Goal: Communication & Community: Answer question/provide support

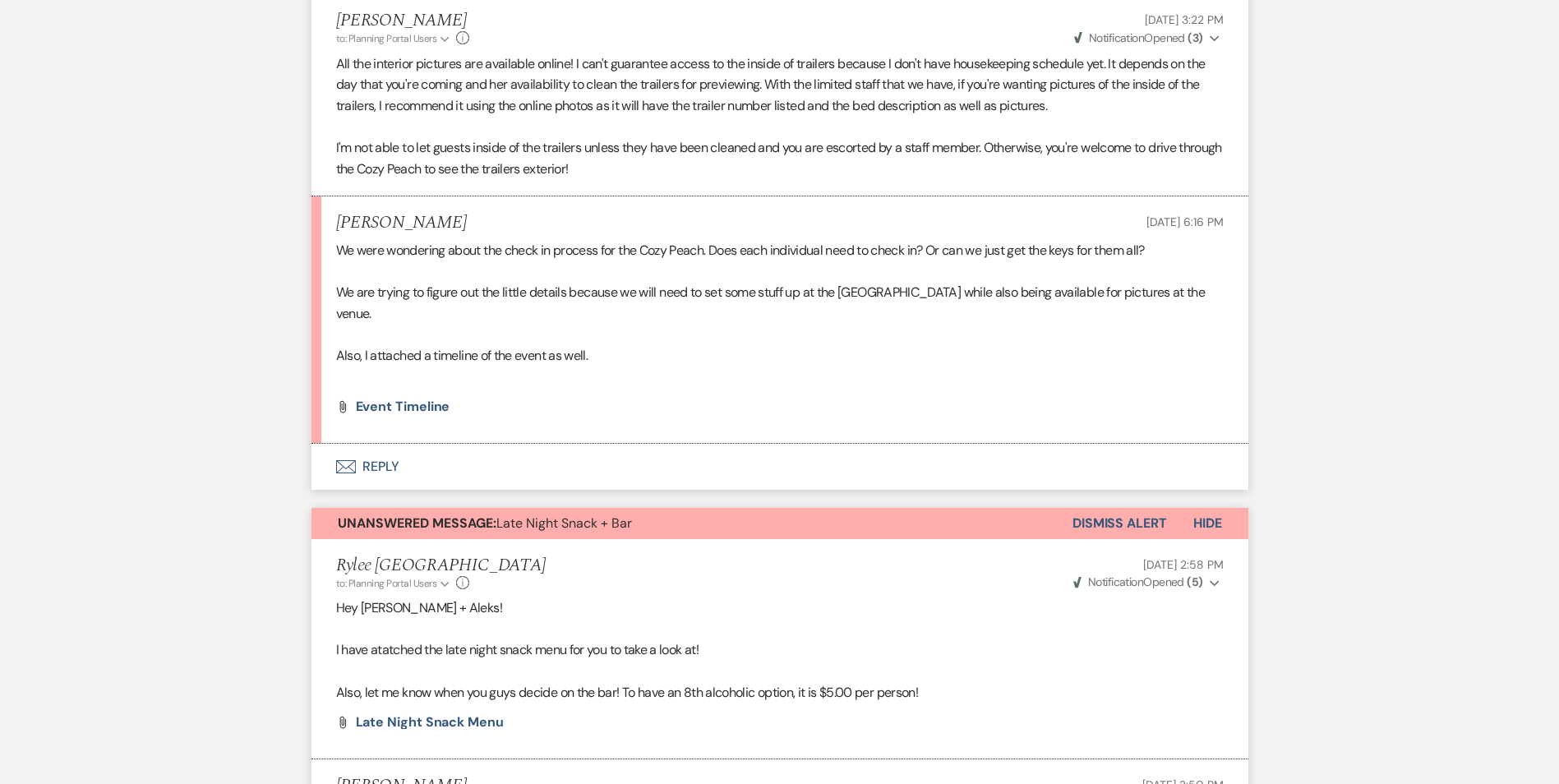
scroll to position [19630, 0]
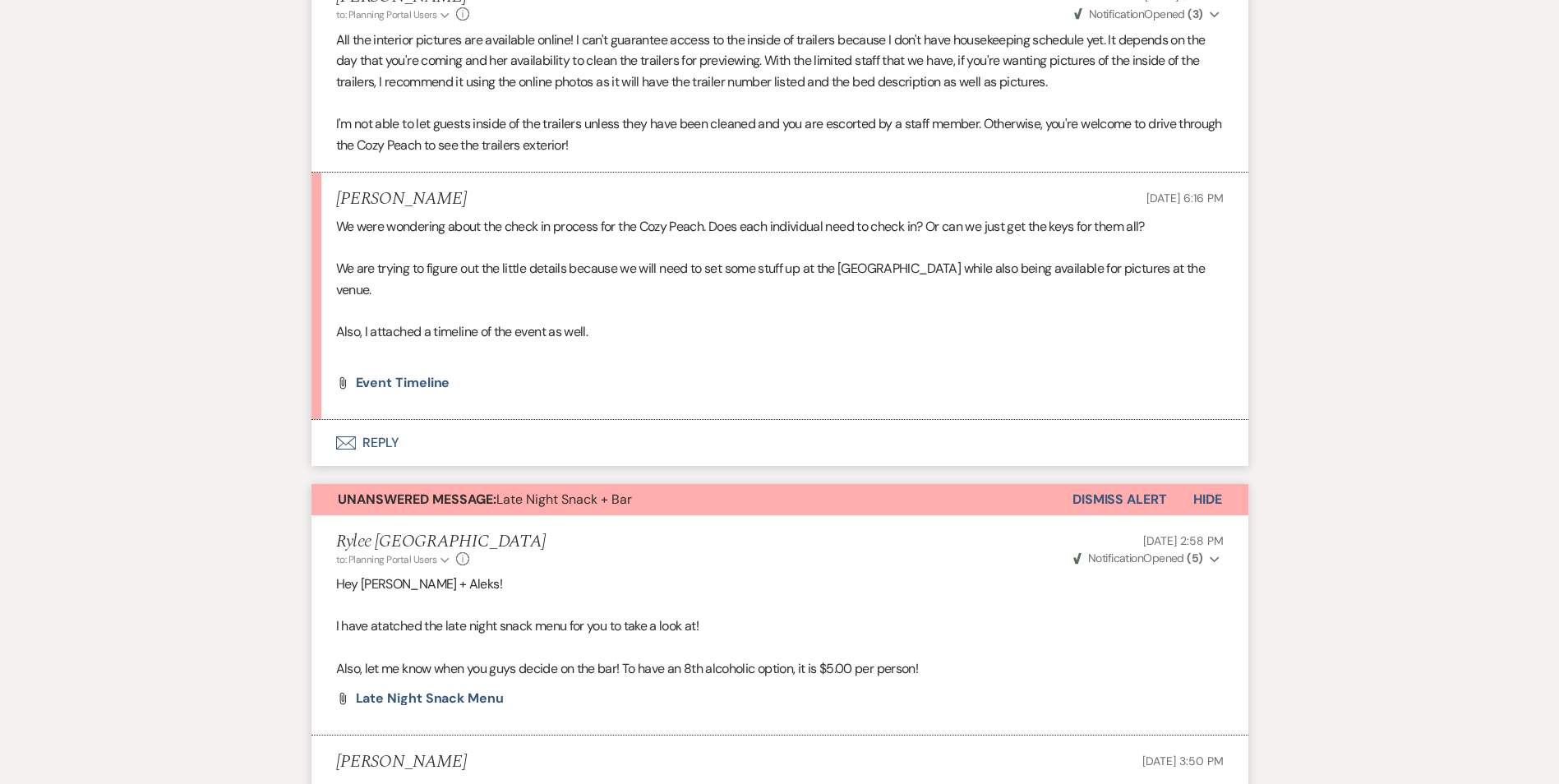
click at [374, 466] on button "Envelope Reply" at bounding box center [779, 443] width 937 height 46
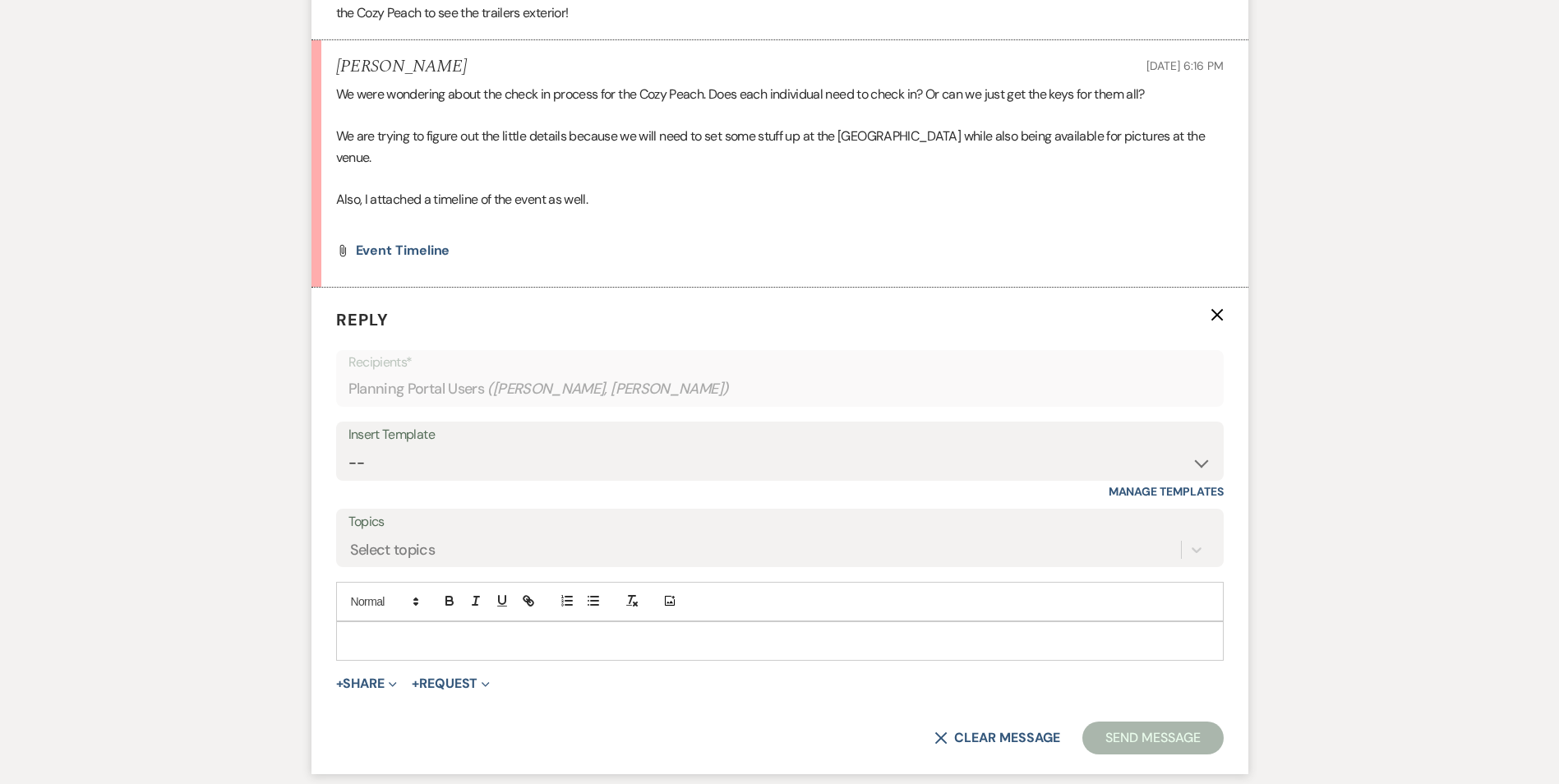
scroll to position [20041, 0]
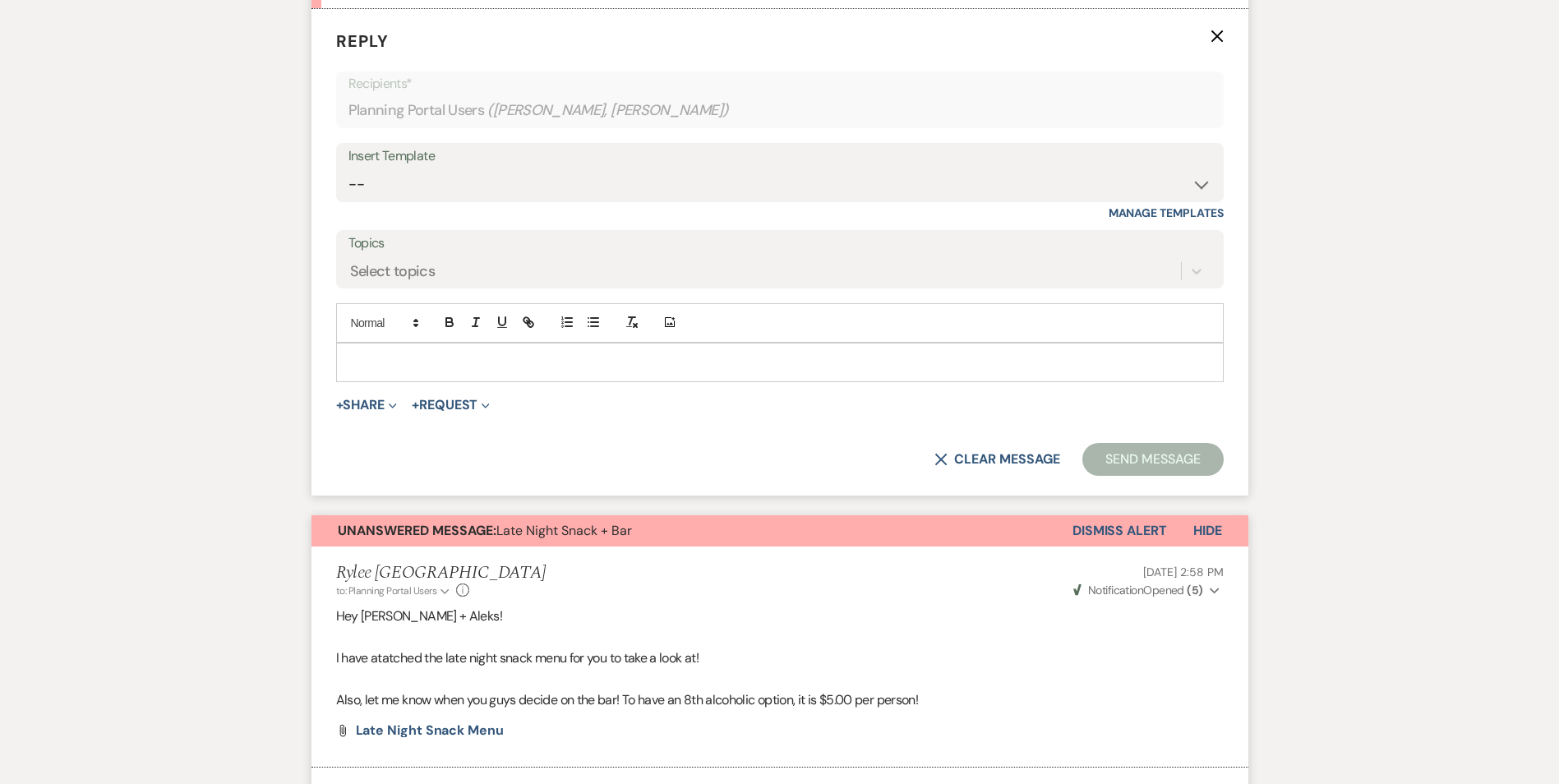
click at [402, 372] on p at bounding box center [780, 362] width 862 height 18
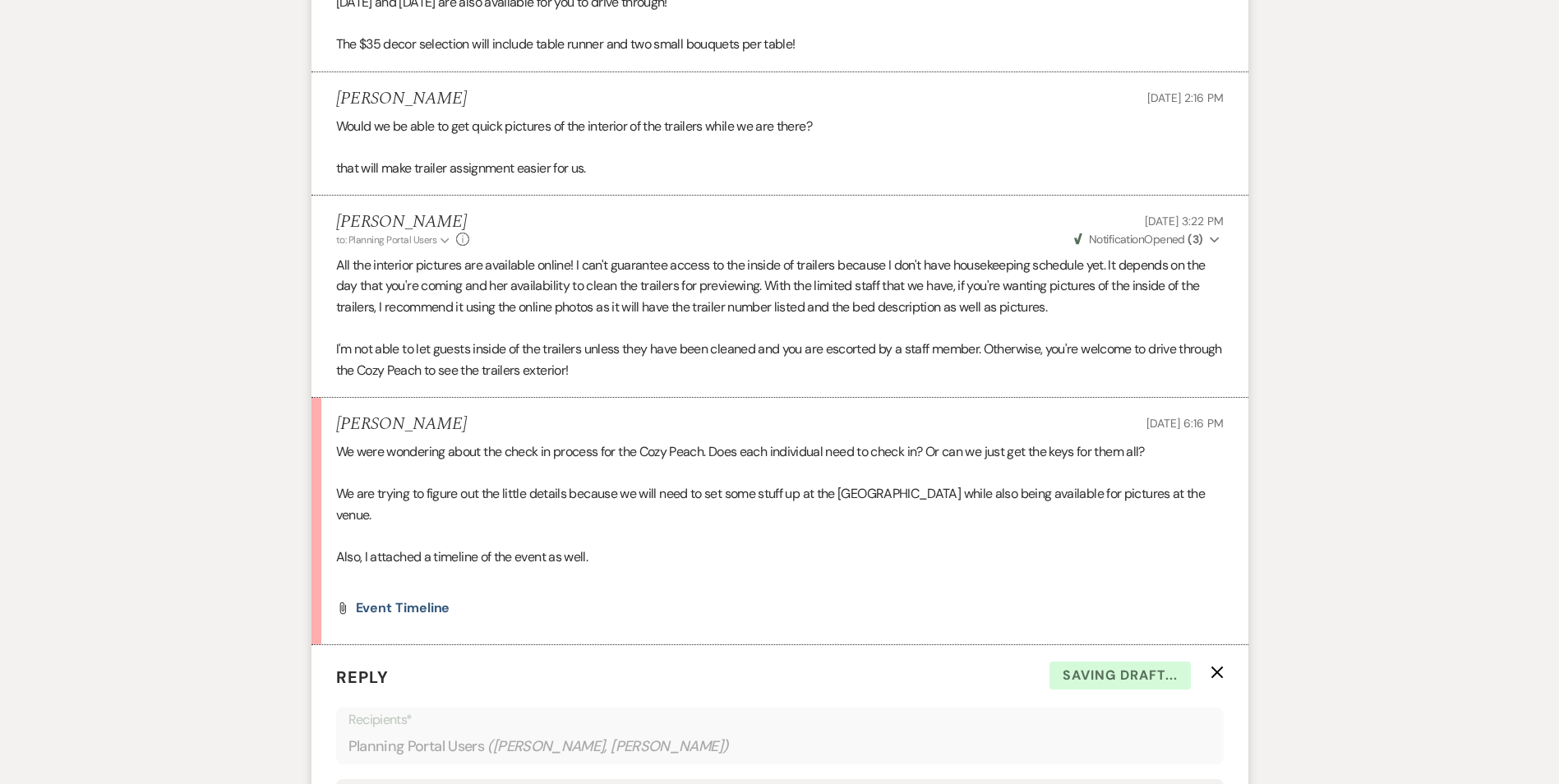
scroll to position [19384, 0]
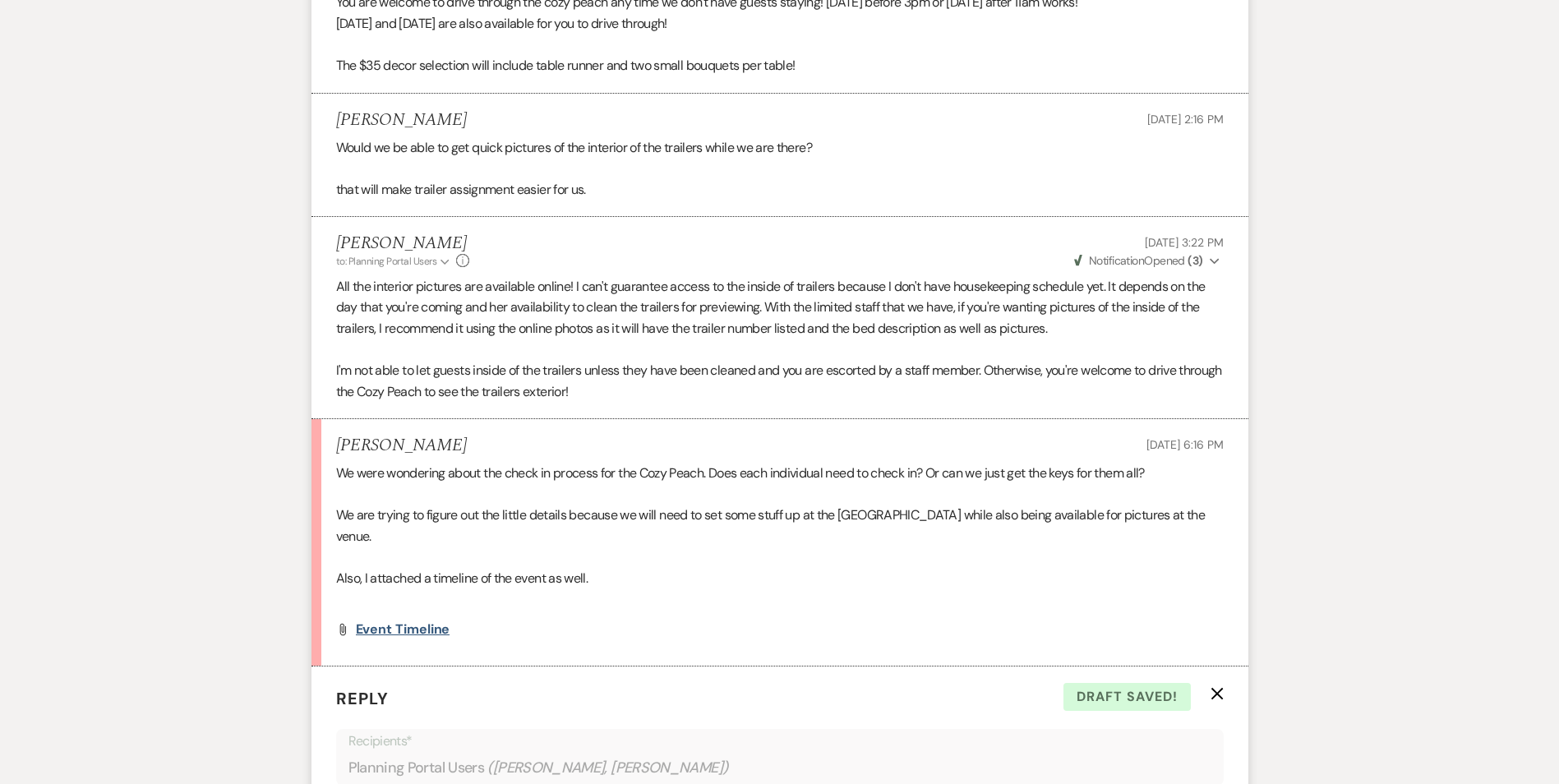
click at [408, 637] on span "Event timeline" at bounding box center [403, 629] width 95 height 17
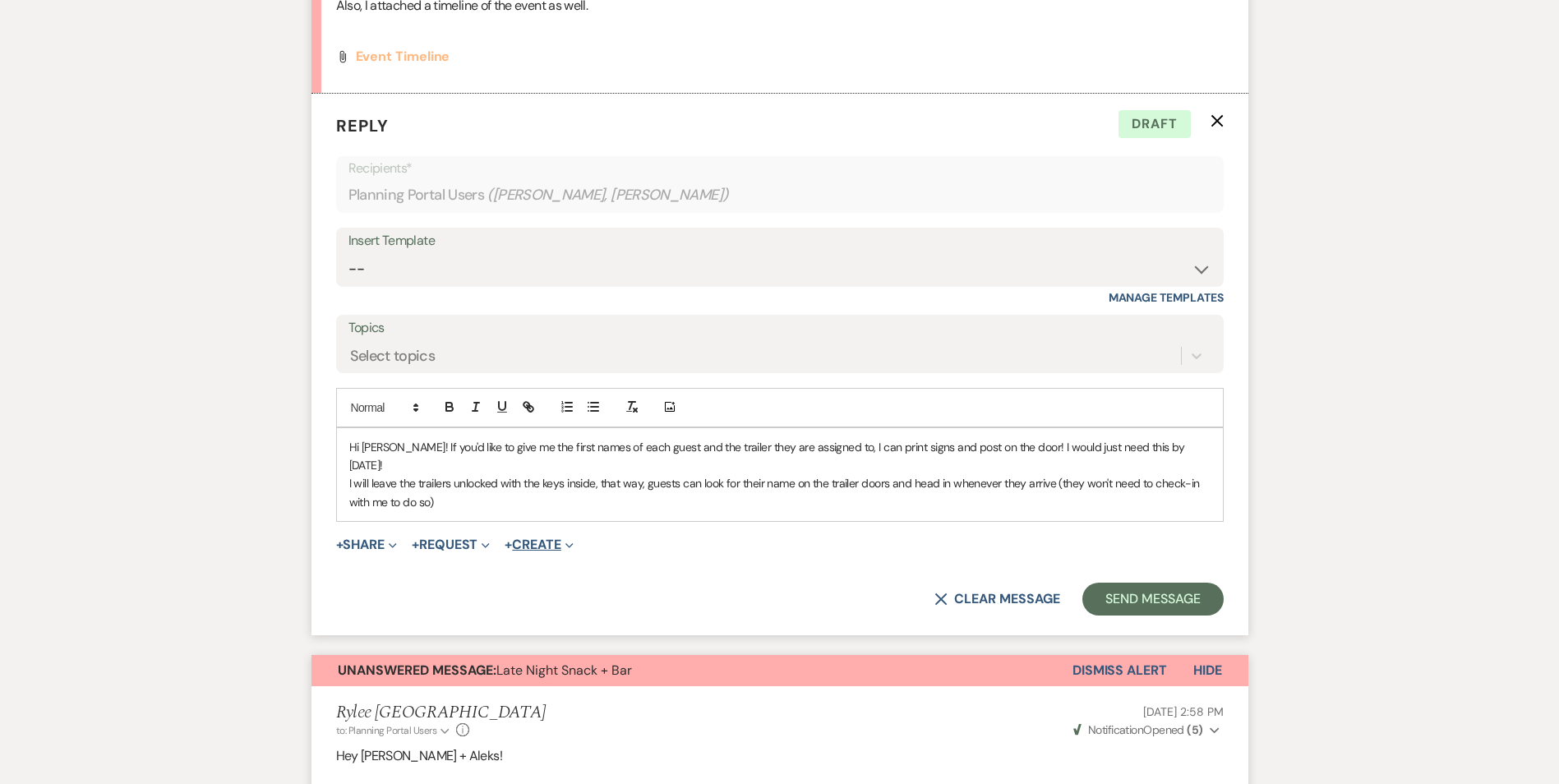
scroll to position [19959, 0]
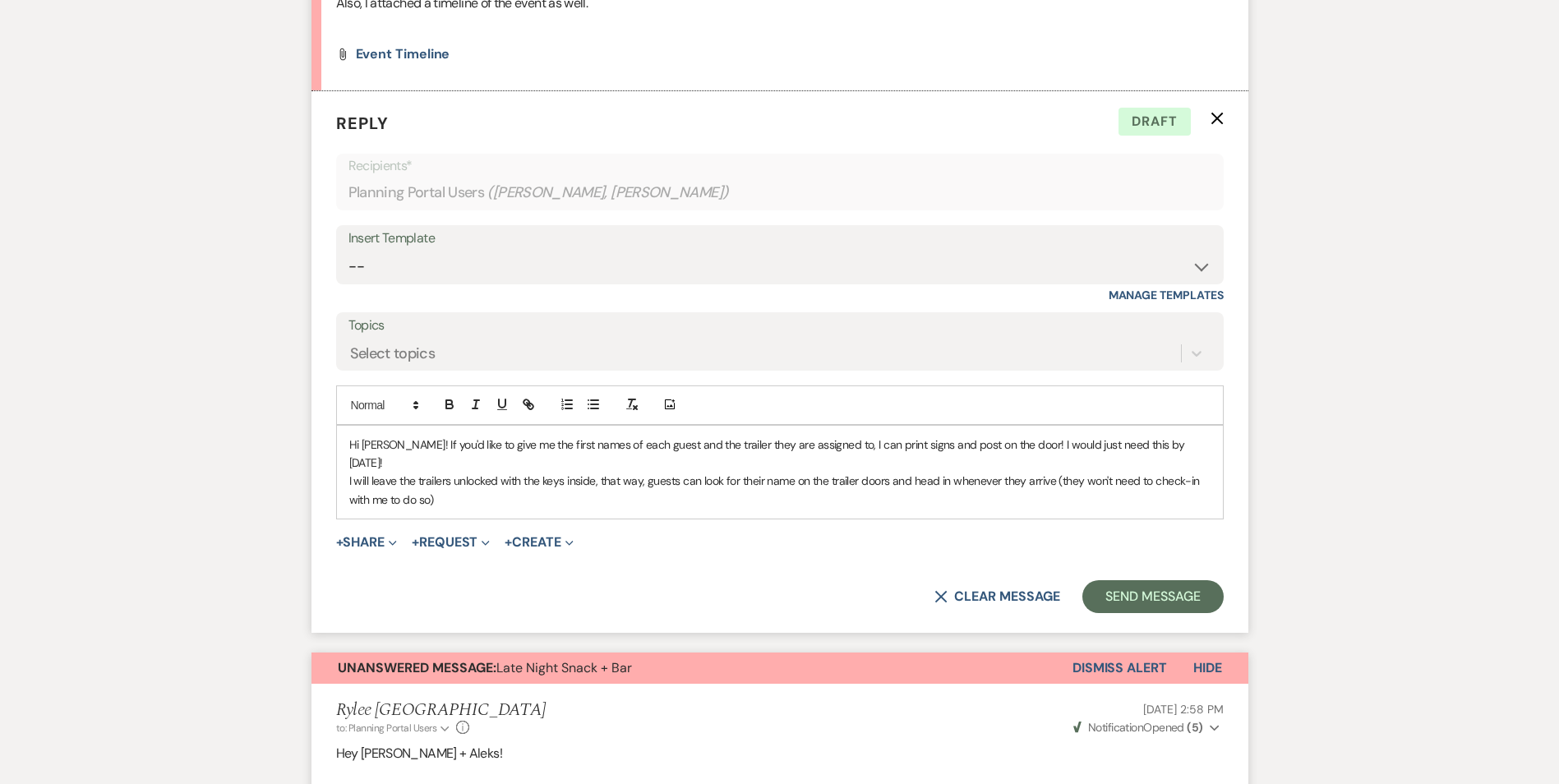
click at [541, 503] on p "I will leave the trailers unlocked with the keys inside, that way, guests can l…" at bounding box center [780, 490] width 862 height 37
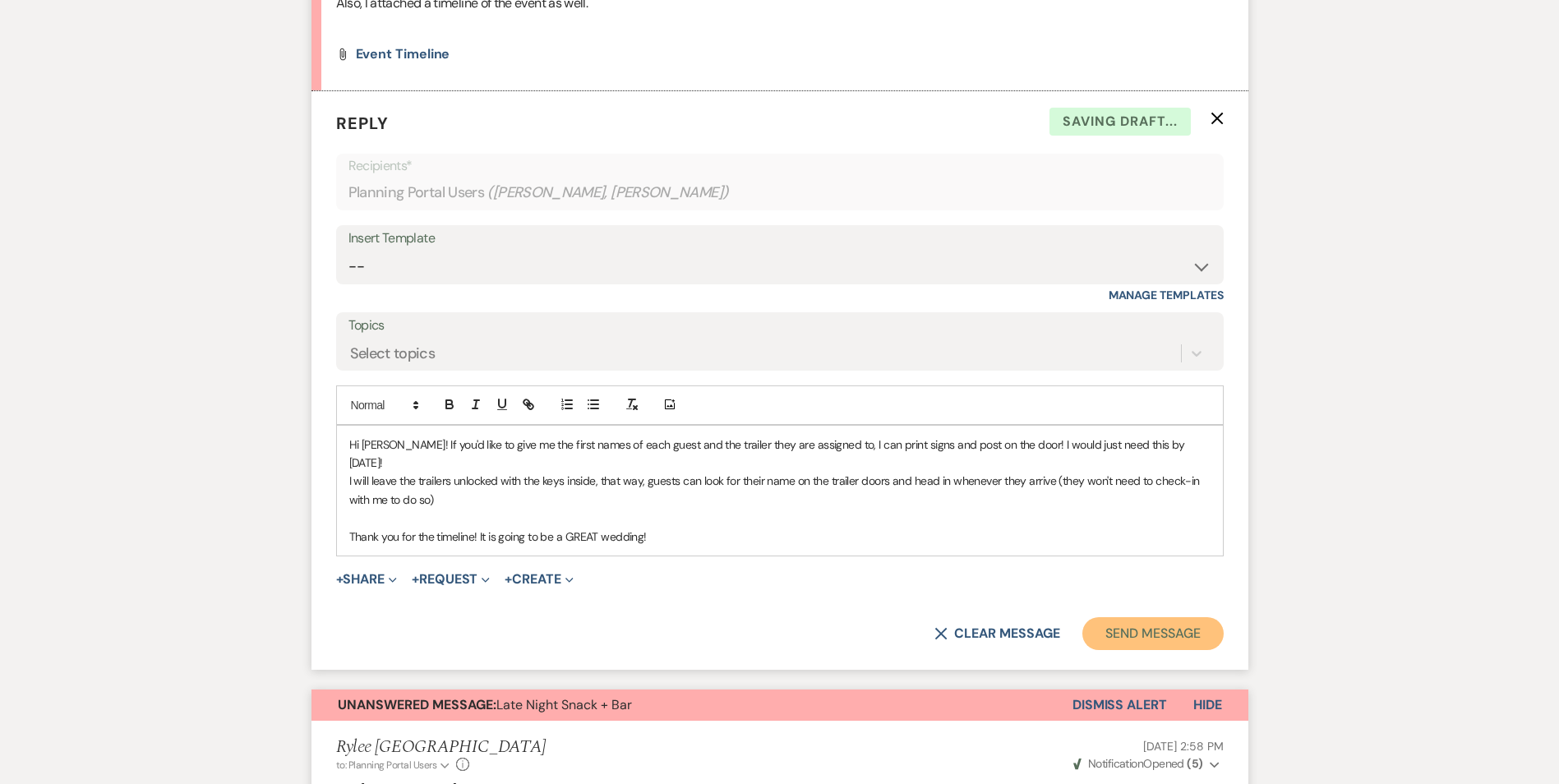
click at [1198, 636] on button "Send Message" at bounding box center [1152, 633] width 141 height 33
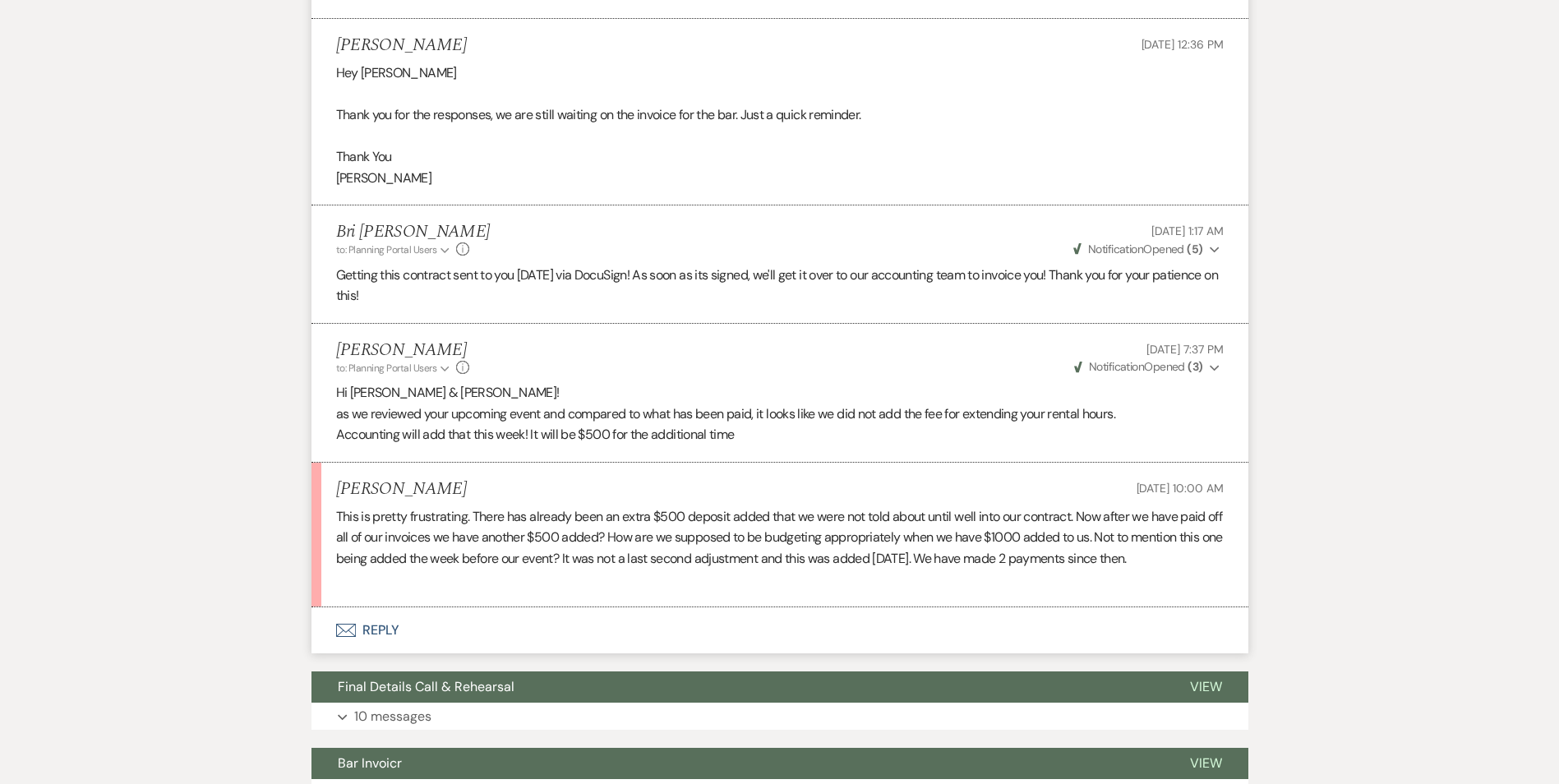
scroll to position [26984, 0]
